Goal: Task Accomplishment & Management: Use online tool/utility

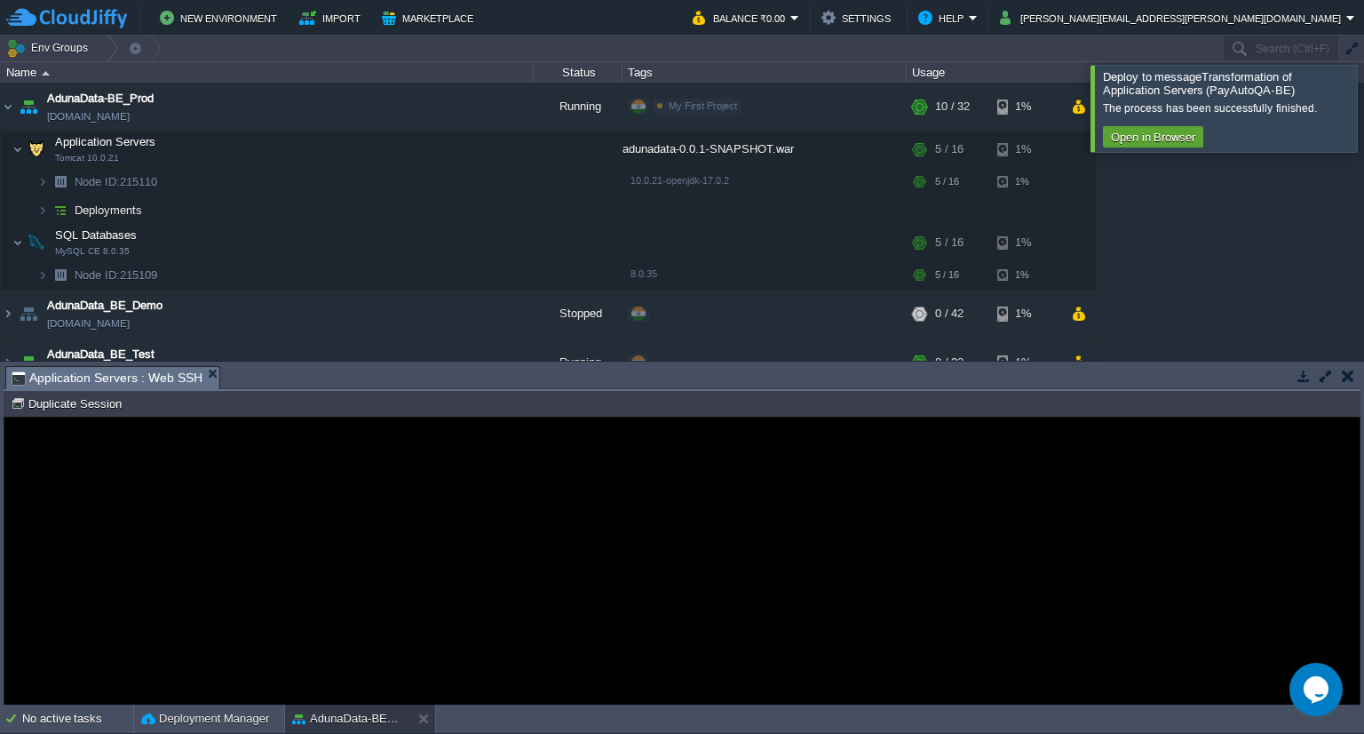
scroll to position [1495, 0]
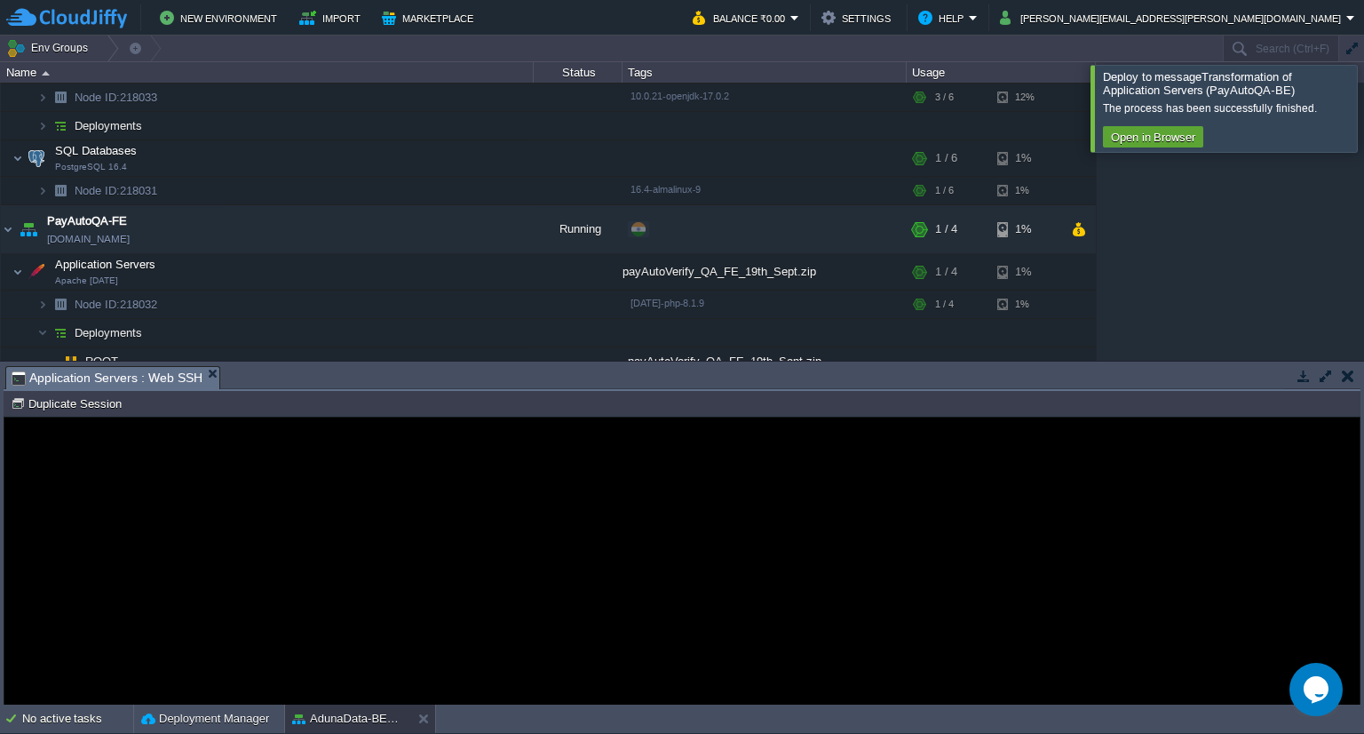
click at [979, 686] on guac-modal "Error An error has occurred and this action cannot be completed. If the problem…" at bounding box center [681, 560] width 1355 height 287
click at [721, 547] on div "Error An error has occurred and this action cannot be completed. If the problem…" at bounding box center [682, 560] width 426 height 145
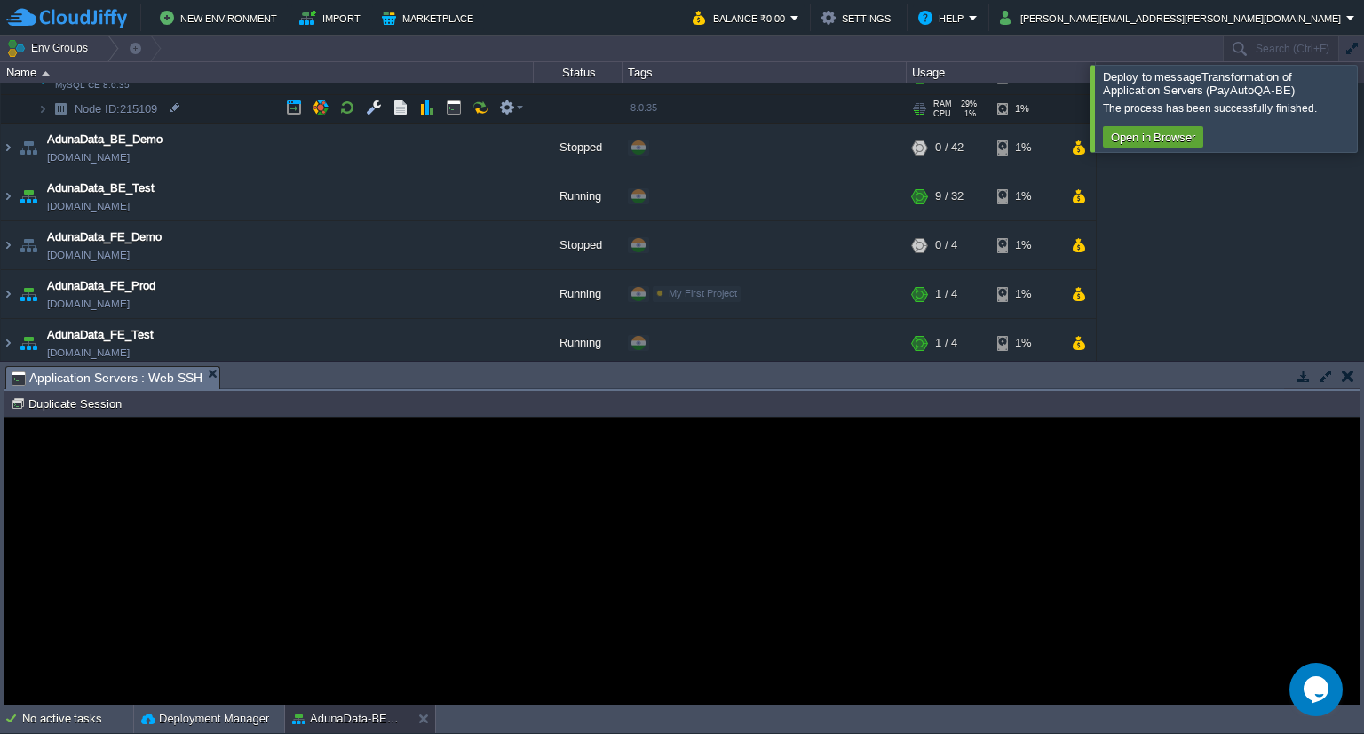
scroll to position [0, 0]
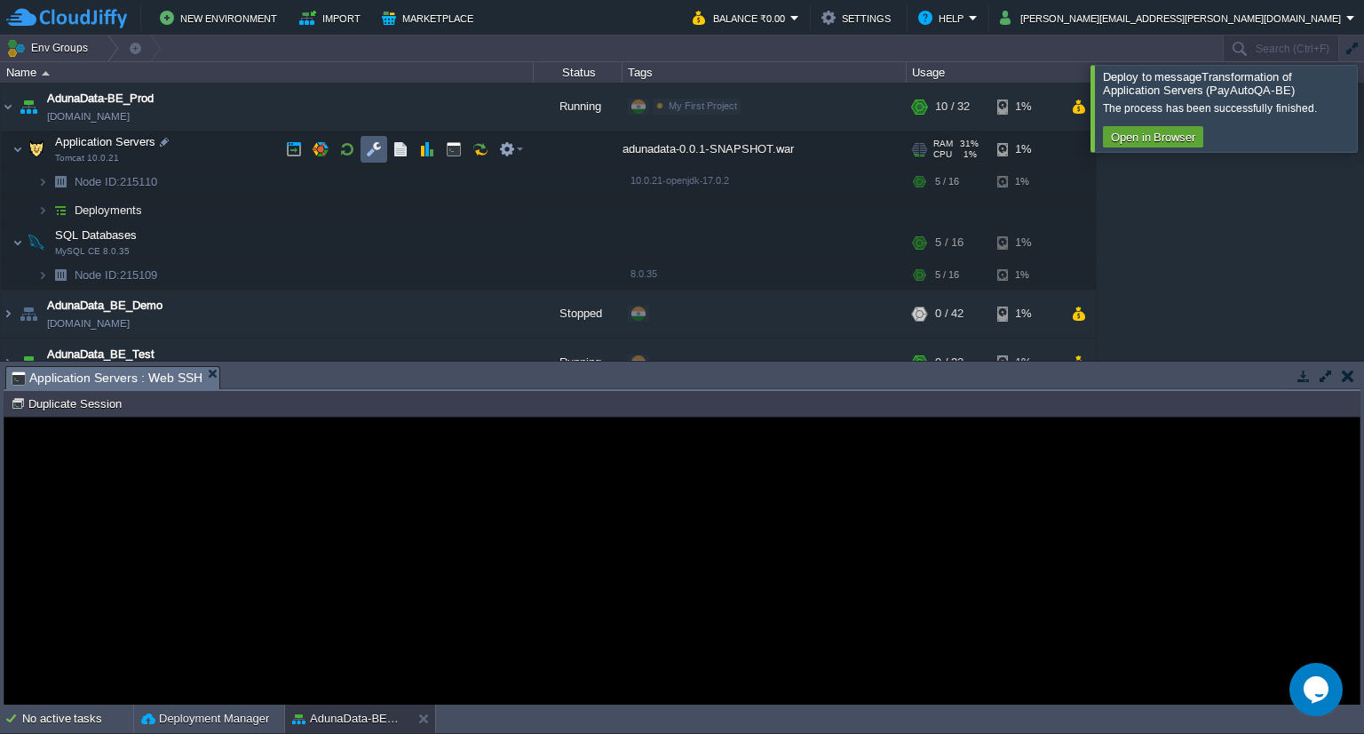
click at [372, 139] on td at bounding box center [374, 149] width 27 height 27
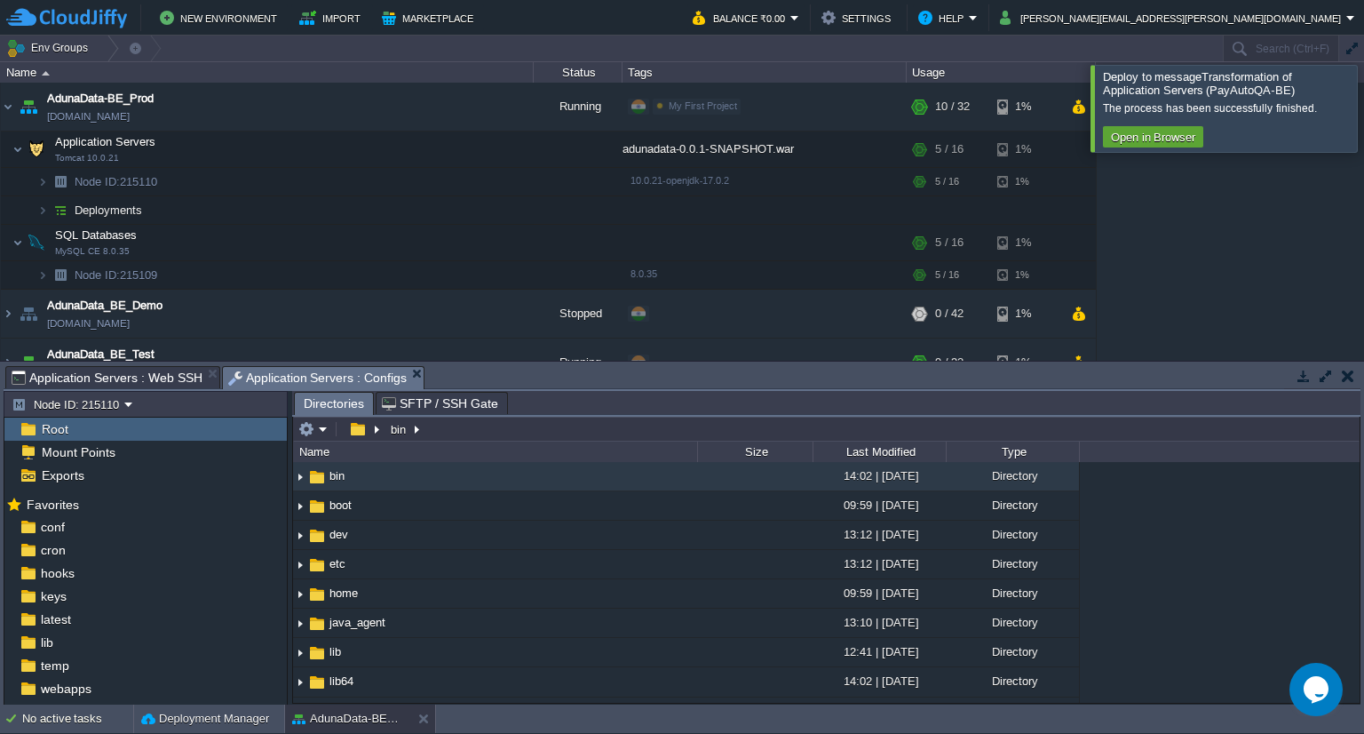
click at [1363, 107] on div at bounding box center [1385, 108] width 0 height 86
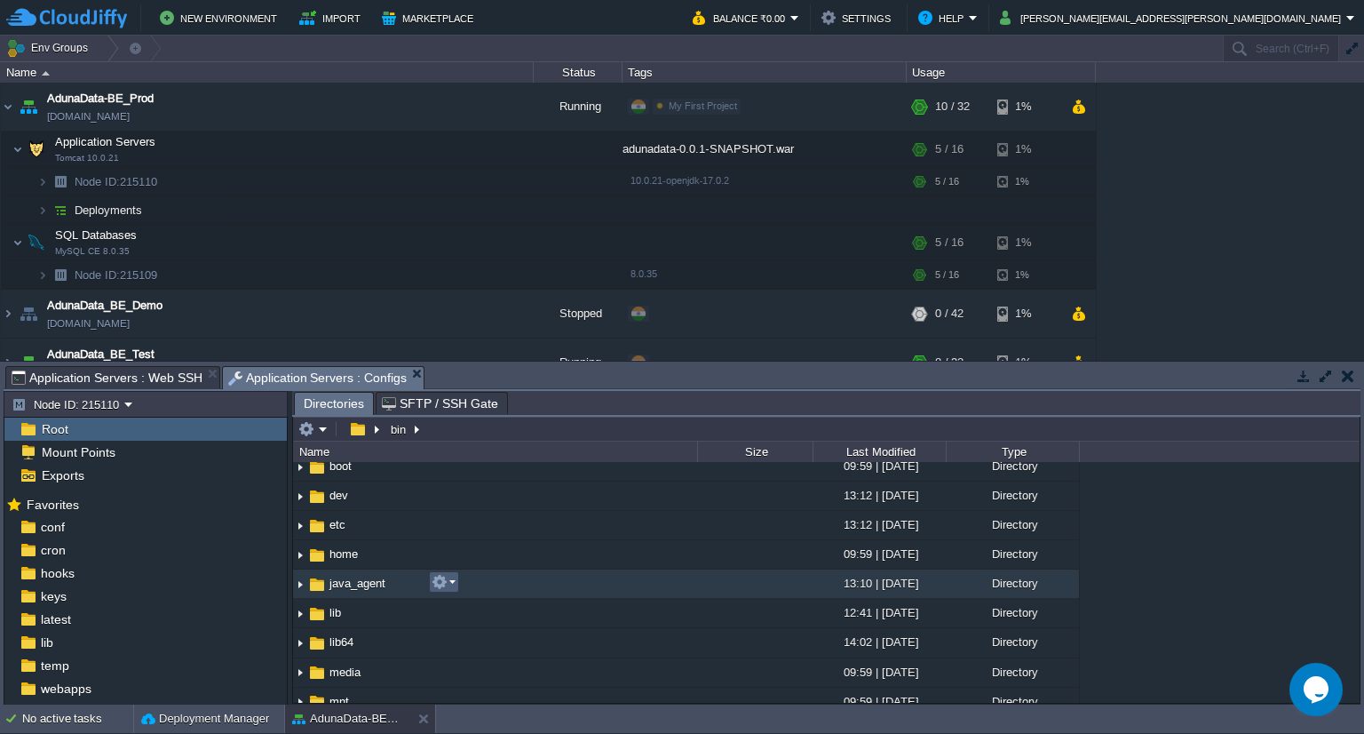
scroll to position [39, 0]
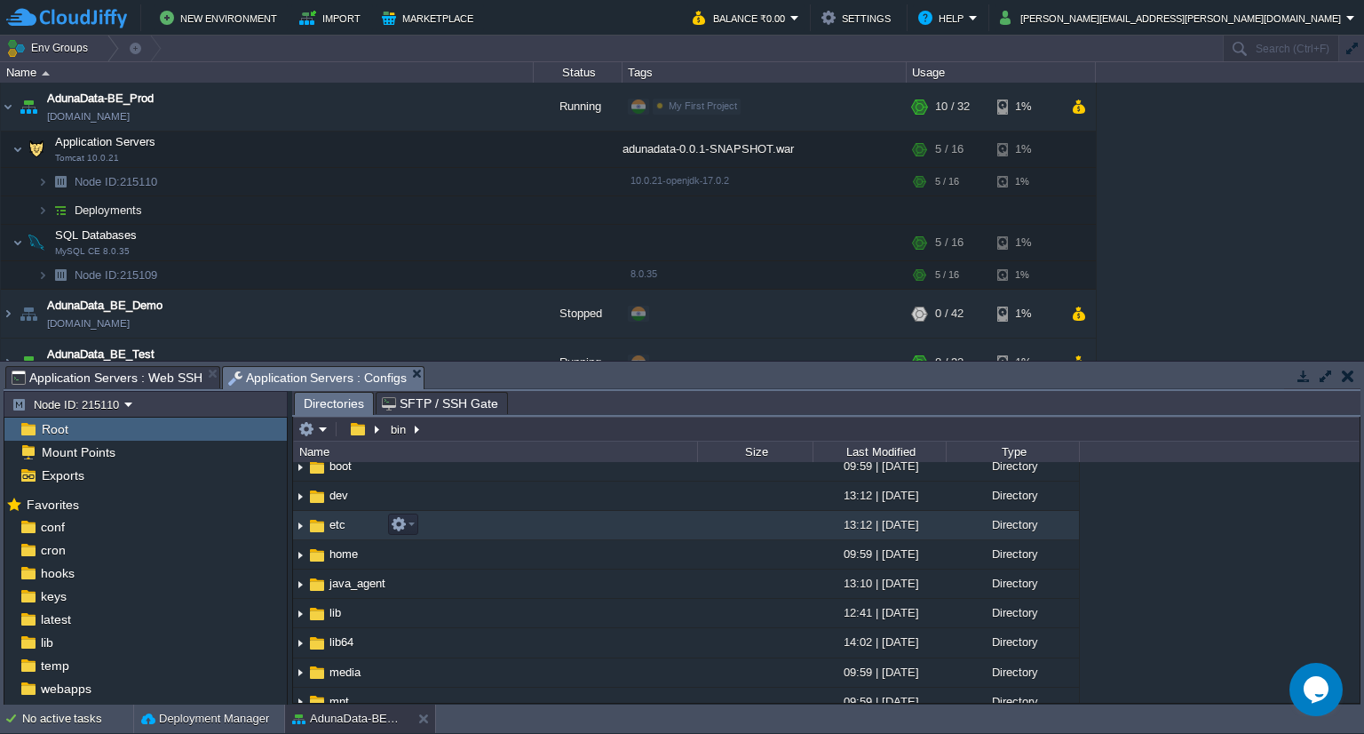
click at [302, 530] on img at bounding box center [300, 526] width 14 height 28
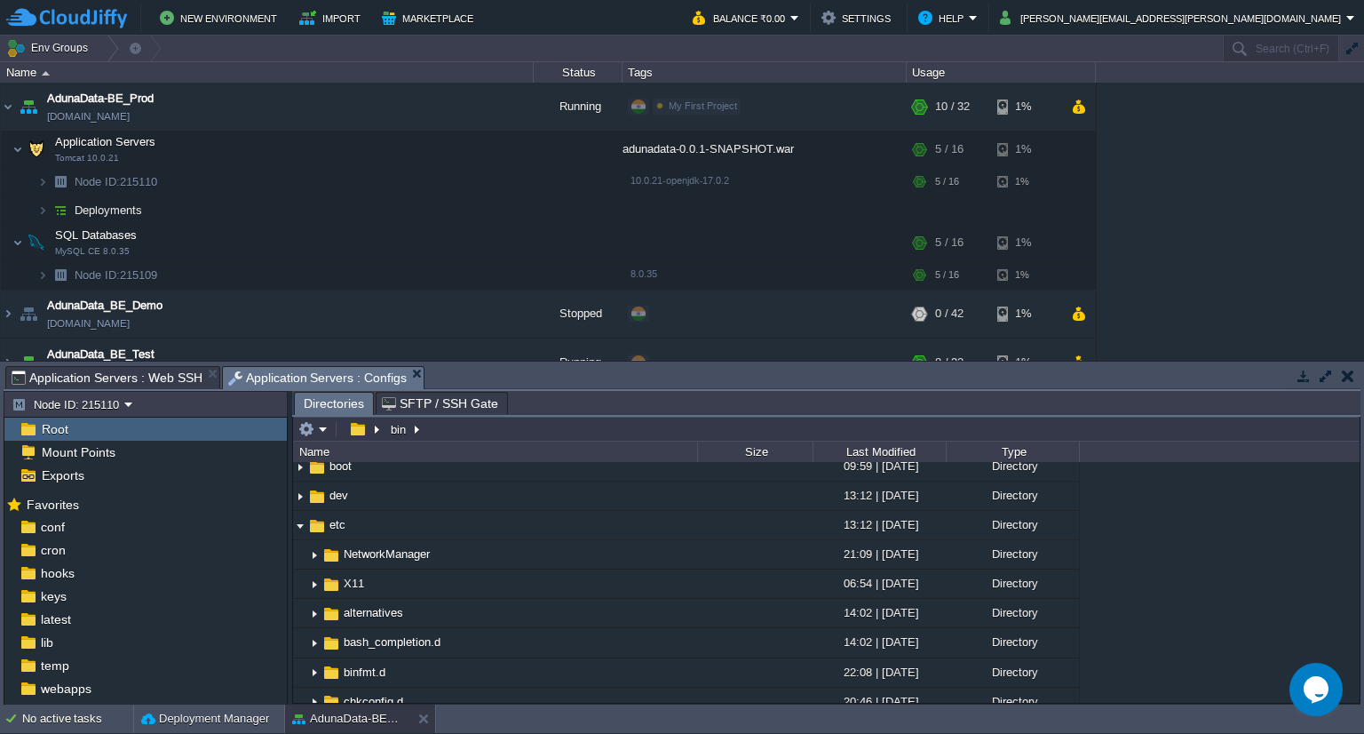
click at [1181, 567] on div ".. bin 14:02 | [DATE] Directory boot 09:59 | [DATE] Directory dev 13:12 | [DATE…" at bounding box center [826, 582] width 1067 height 241
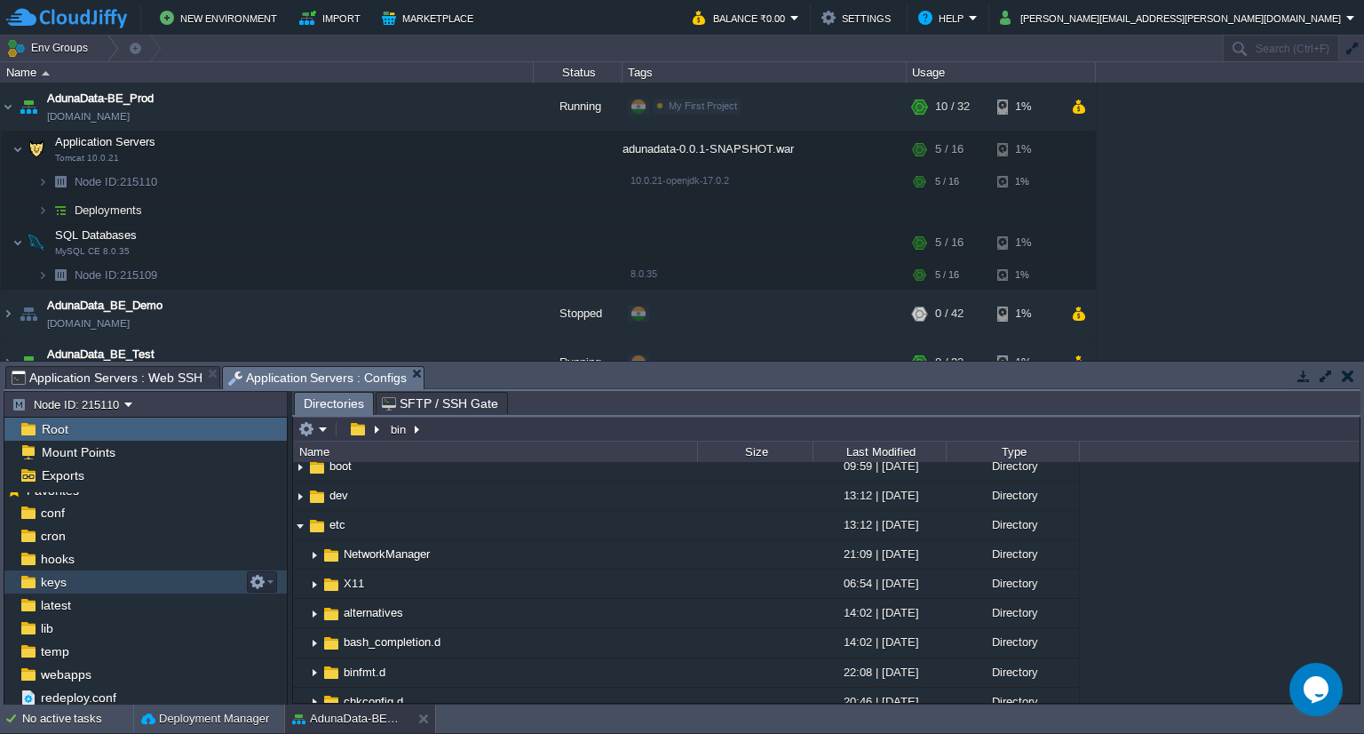
scroll to position [14, 0]
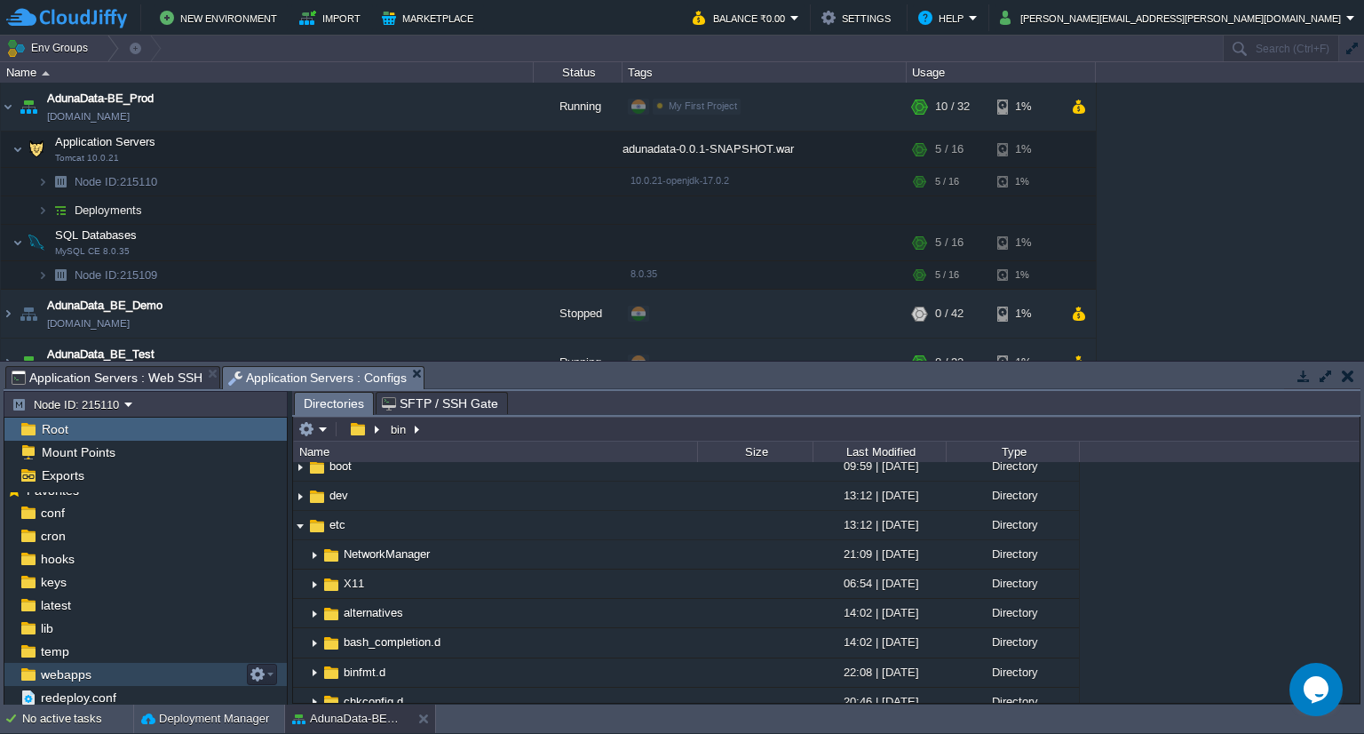
click at [107, 679] on div "webapps" at bounding box center [145, 673] width 282 height 23
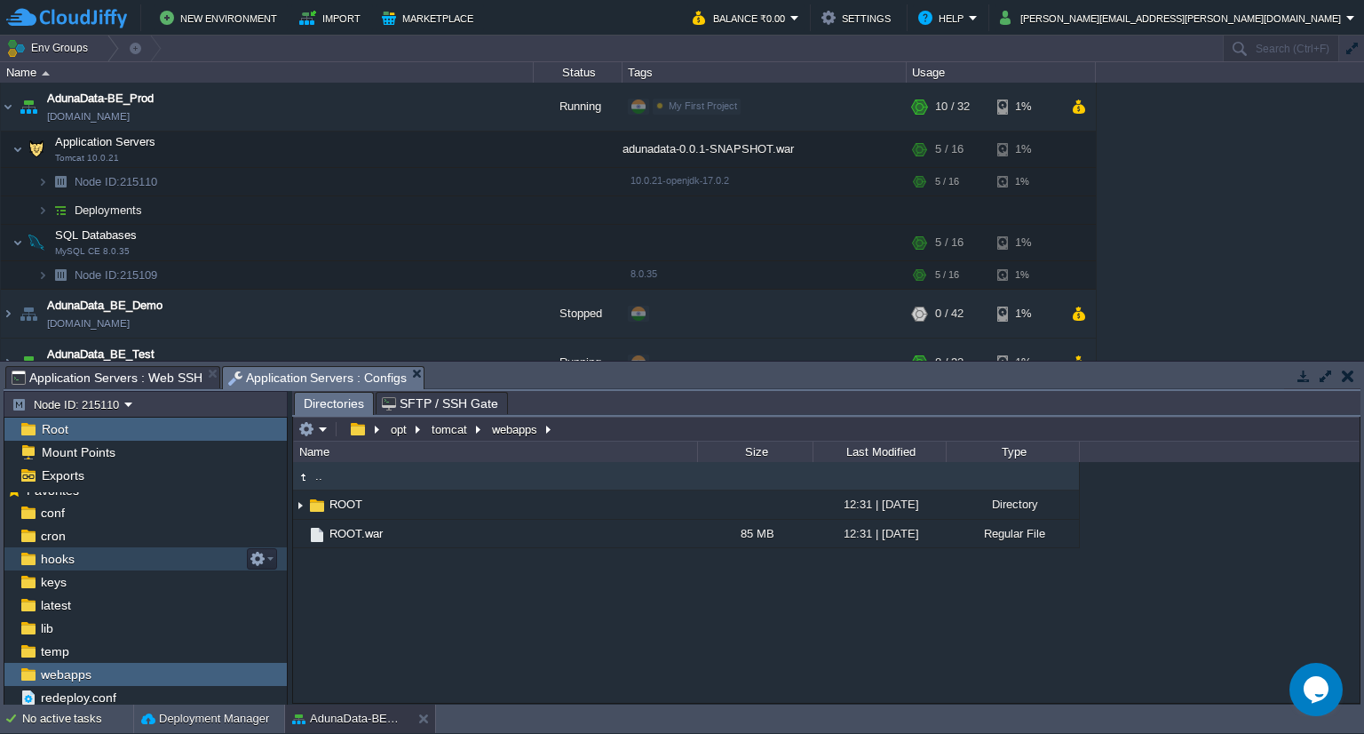
scroll to position [0, 0]
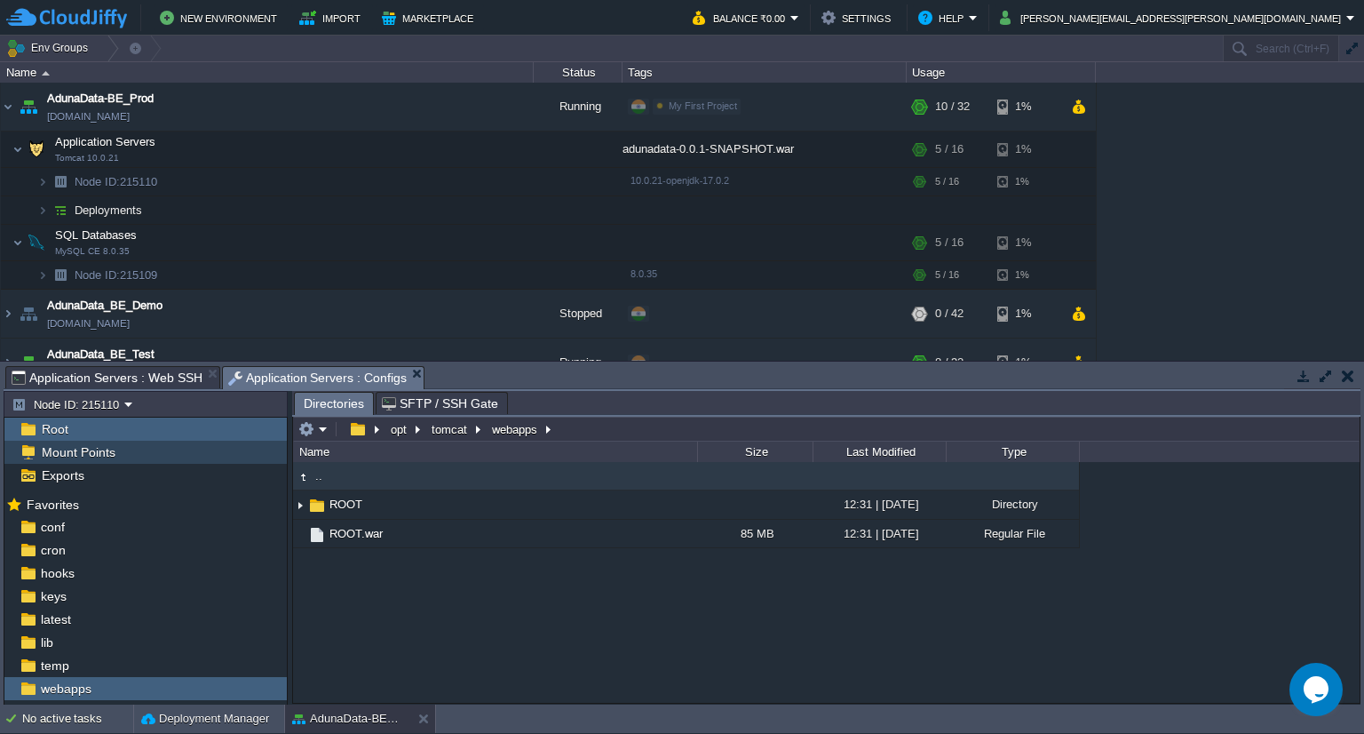
click at [96, 455] on span "Mount Points" at bounding box center [78, 452] width 80 height 16
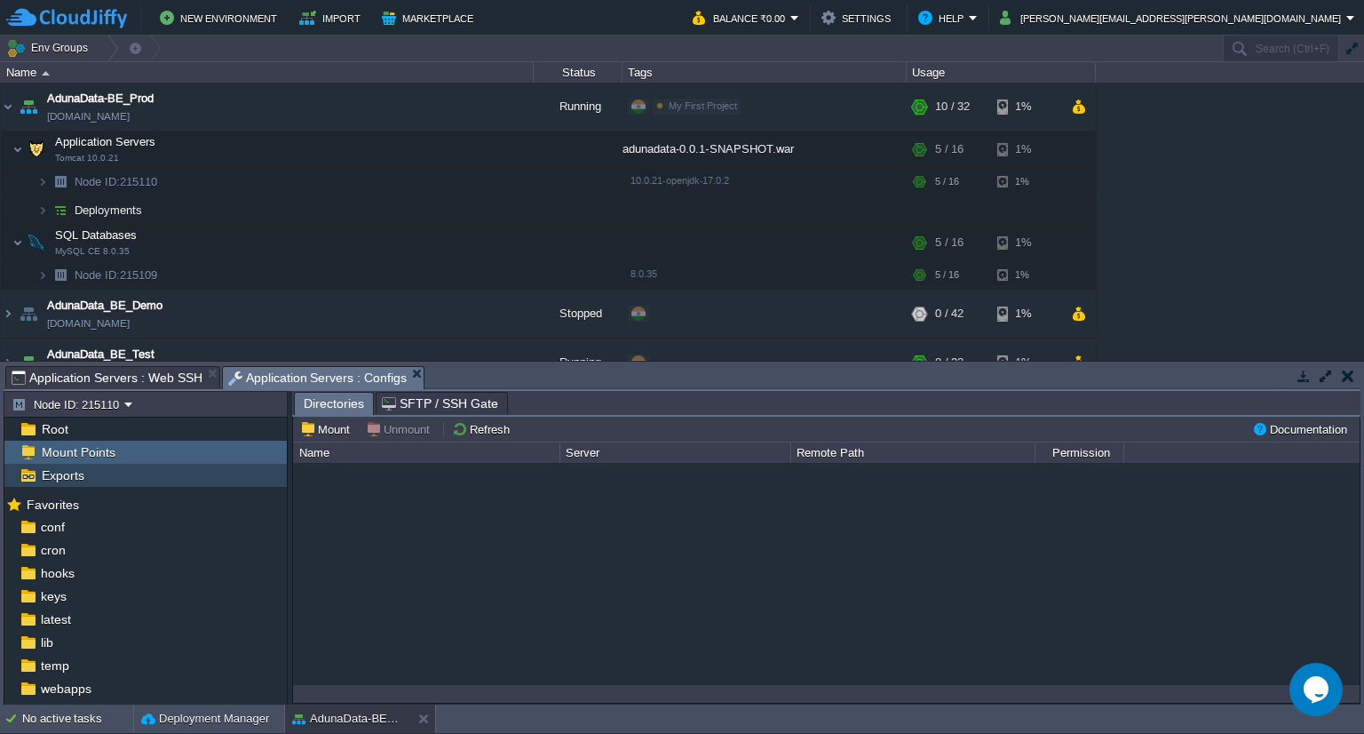
click at [71, 485] on div "Exports" at bounding box center [145, 475] width 282 height 23
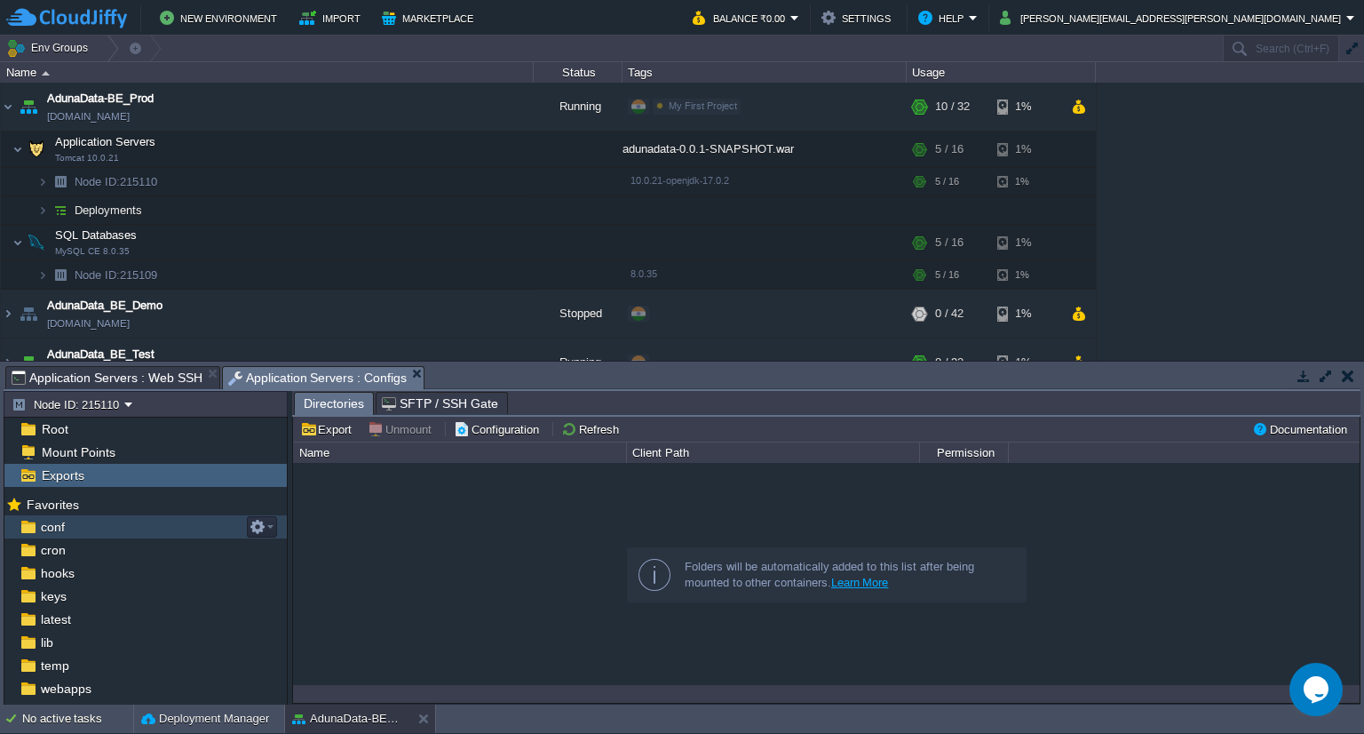
click at [82, 527] on div "conf" at bounding box center [145, 526] width 282 height 23
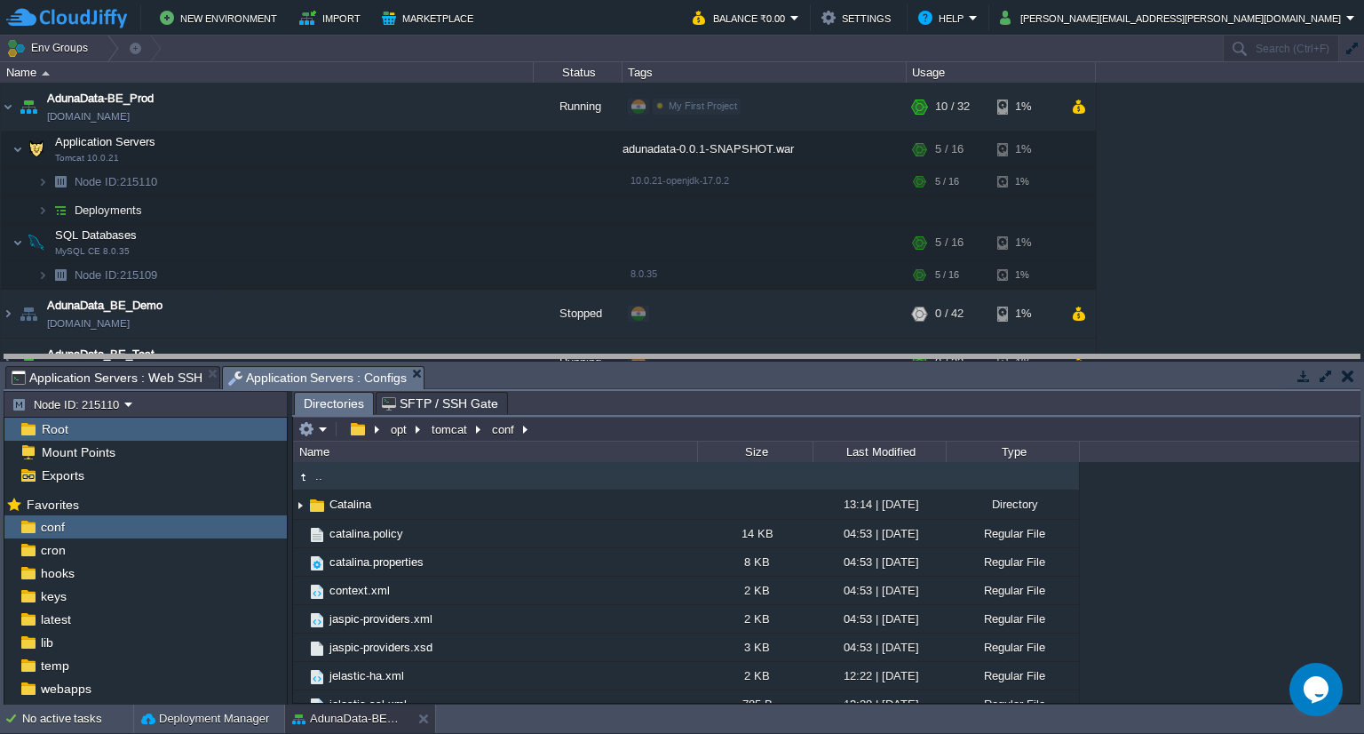
drag, startPoint x: 693, startPoint y: 378, endPoint x: 707, endPoint y: 367, distance: 18.3
